Goal: Task Accomplishment & Management: Manage account settings

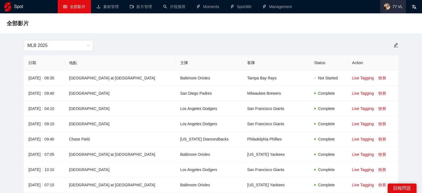
click at [391, 5] on span "77 VL" at bounding box center [393, 6] width 26 height 13
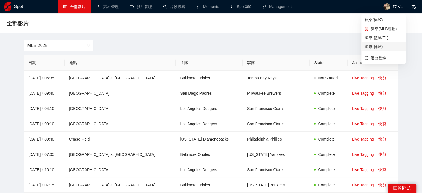
click at [378, 49] on span "緯來(排球)" at bounding box center [384, 47] width 38 height 6
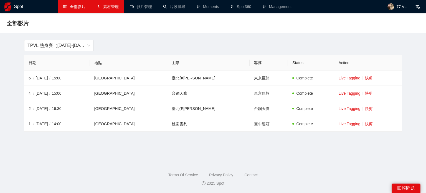
click at [104, 7] on link "素材管理" at bounding box center [108, 6] width 22 height 4
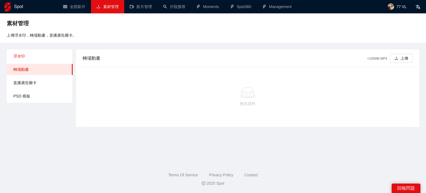
click at [24, 56] on span "浮水印" at bounding box center [40, 56] width 55 height 11
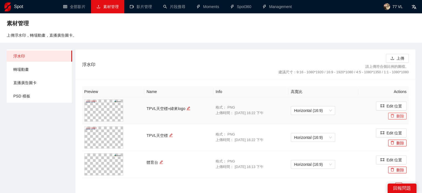
click at [394, 117] on icon "delete" at bounding box center [392, 116] width 4 height 4
click at [407, 100] on span "Yes" at bounding box center [408, 99] width 6 height 6
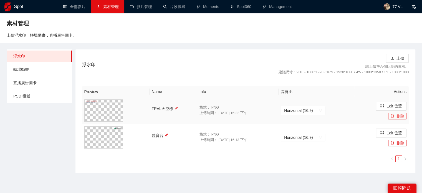
click at [399, 117] on button "刪除" at bounding box center [397, 116] width 18 height 7
click at [405, 100] on span "Yes" at bounding box center [408, 99] width 6 height 6
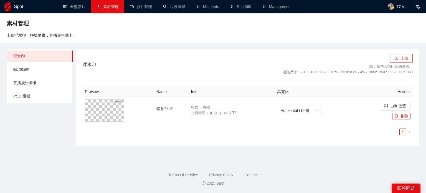
click at [402, 56] on button "上傳" at bounding box center [401, 58] width 23 height 9
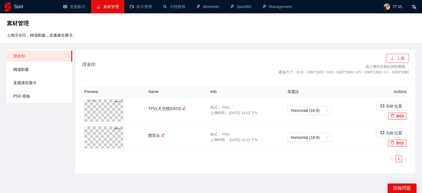
click at [397, 54] on button "上傳" at bounding box center [397, 58] width 23 height 9
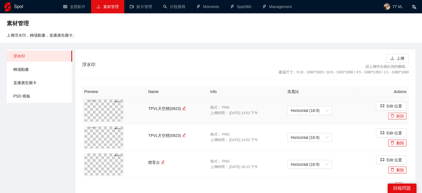
click at [397, 118] on button "刪除" at bounding box center [397, 116] width 18 height 7
click at [406, 97] on span "Yes" at bounding box center [408, 99] width 6 height 6
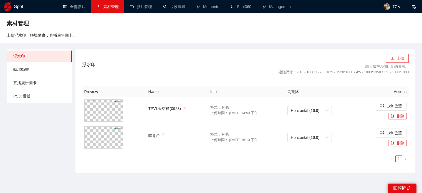
click at [402, 60] on button "上傳" at bounding box center [397, 58] width 23 height 9
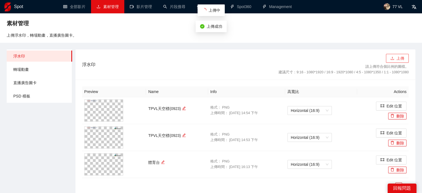
click at [397, 60] on button "上傳" at bounding box center [397, 58] width 23 height 9
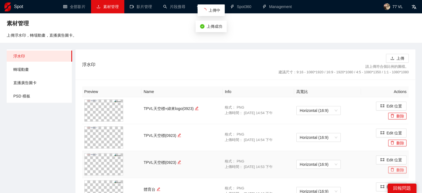
click at [393, 171] on icon "delete" at bounding box center [392, 170] width 4 height 4
click at [405, 152] on span "Yes" at bounding box center [408, 153] width 6 height 6
